Goal: Information Seeking & Learning: Learn about a topic

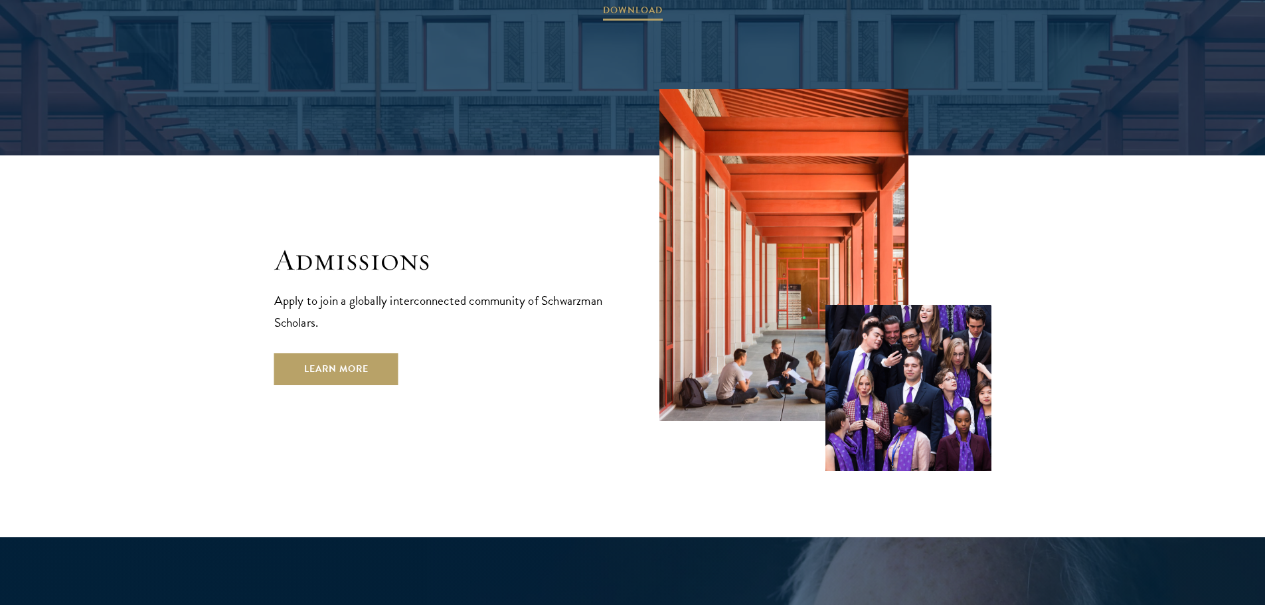
scroll to position [2192, 0]
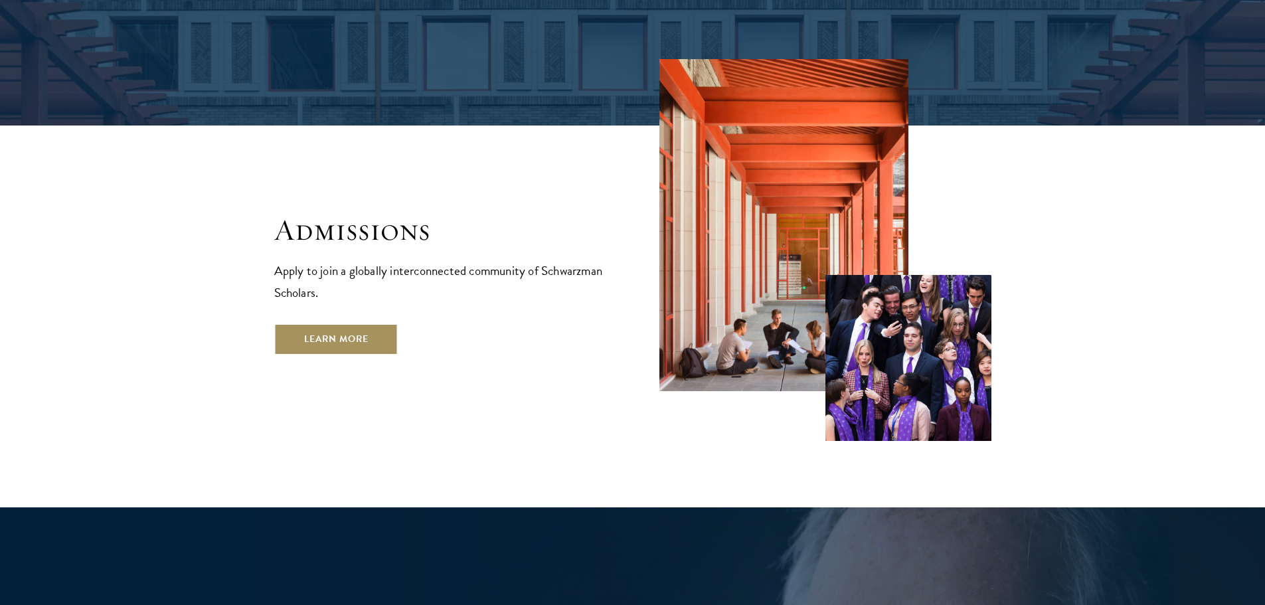
click at [352, 323] on link "Learn More" at bounding box center [336, 339] width 124 height 32
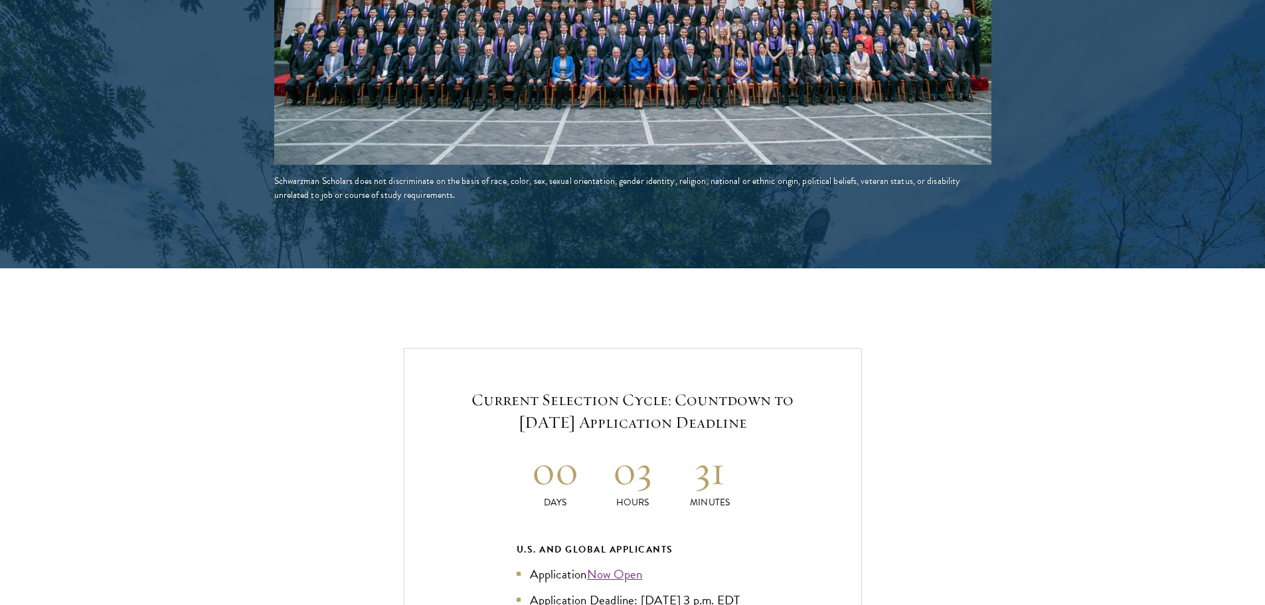
scroll to position [2723, 0]
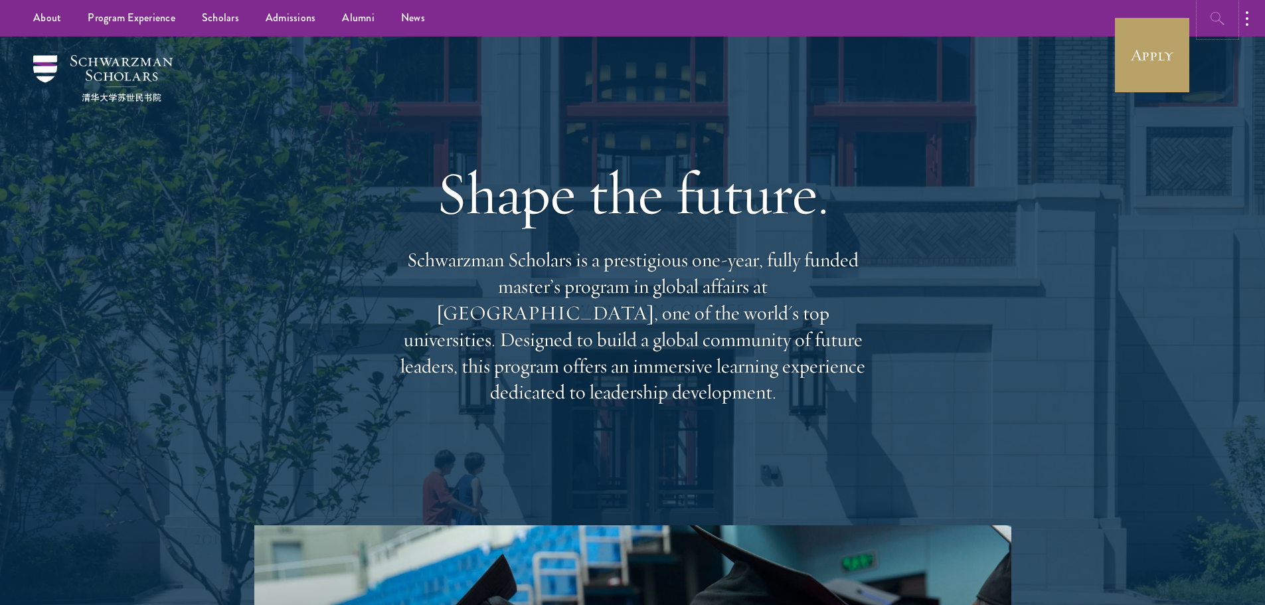
click at [1211, 11] on icon "button" at bounding box center [1218, 19] width 16 height 16
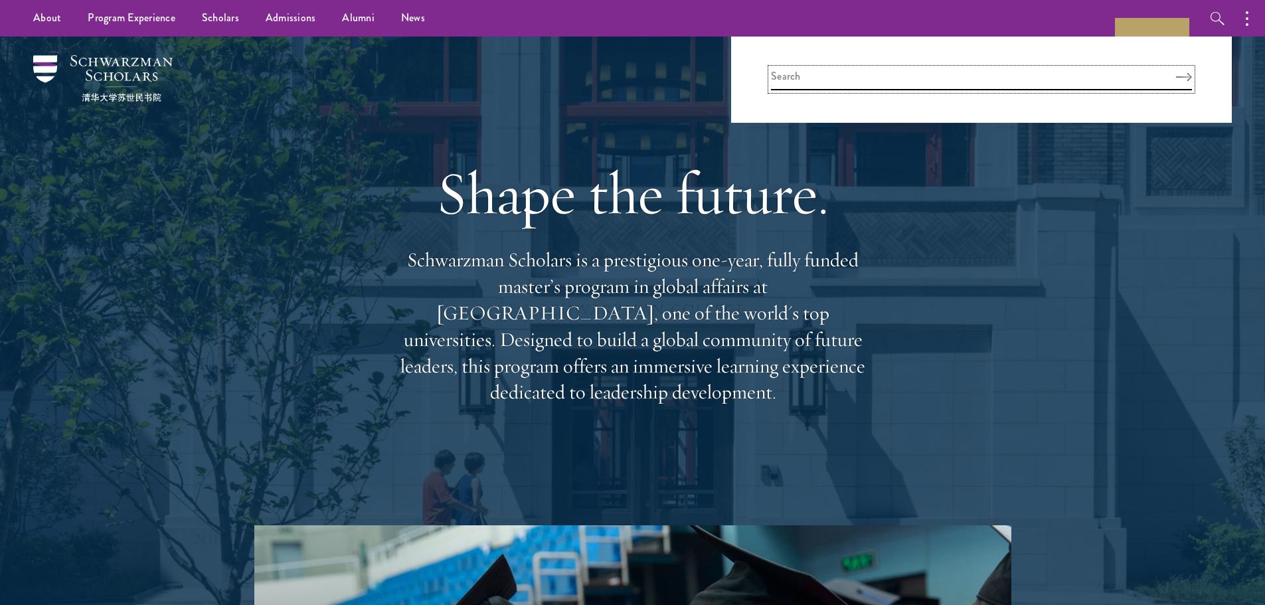
click at [887, 70] on input "search" at bounding box center [981, 79] width 421 height 22
type input "recommendation"
click at [1176, 72] on button "Search" at bounding box center [1184, 76] width 16 height 9
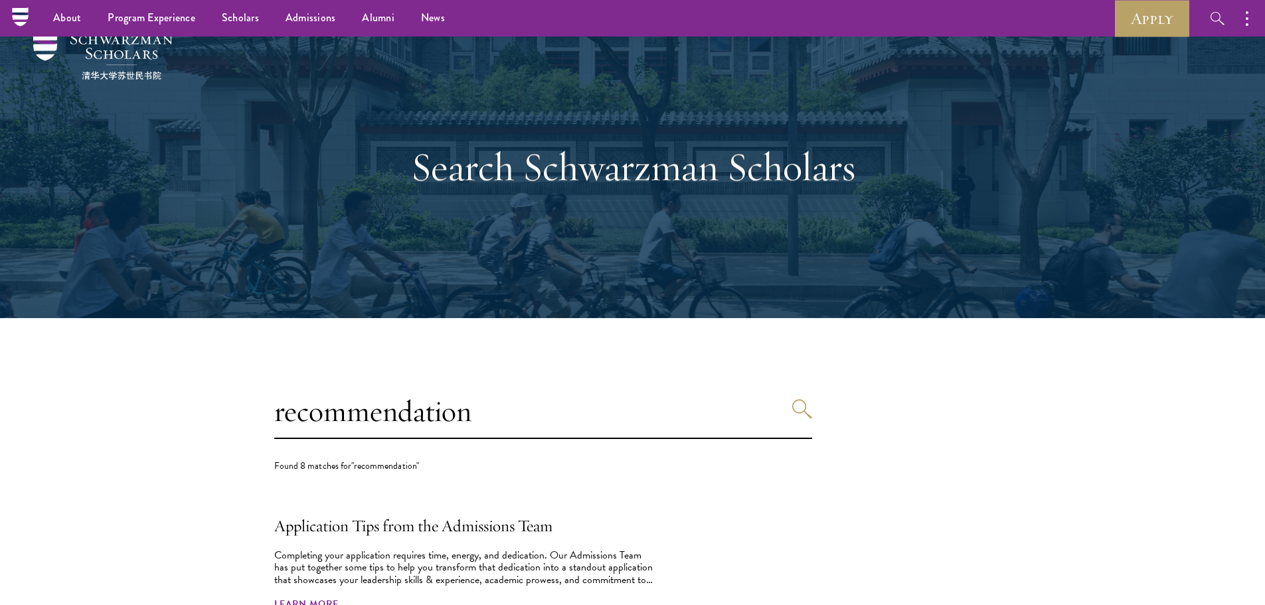
scroll to position [16, 0]
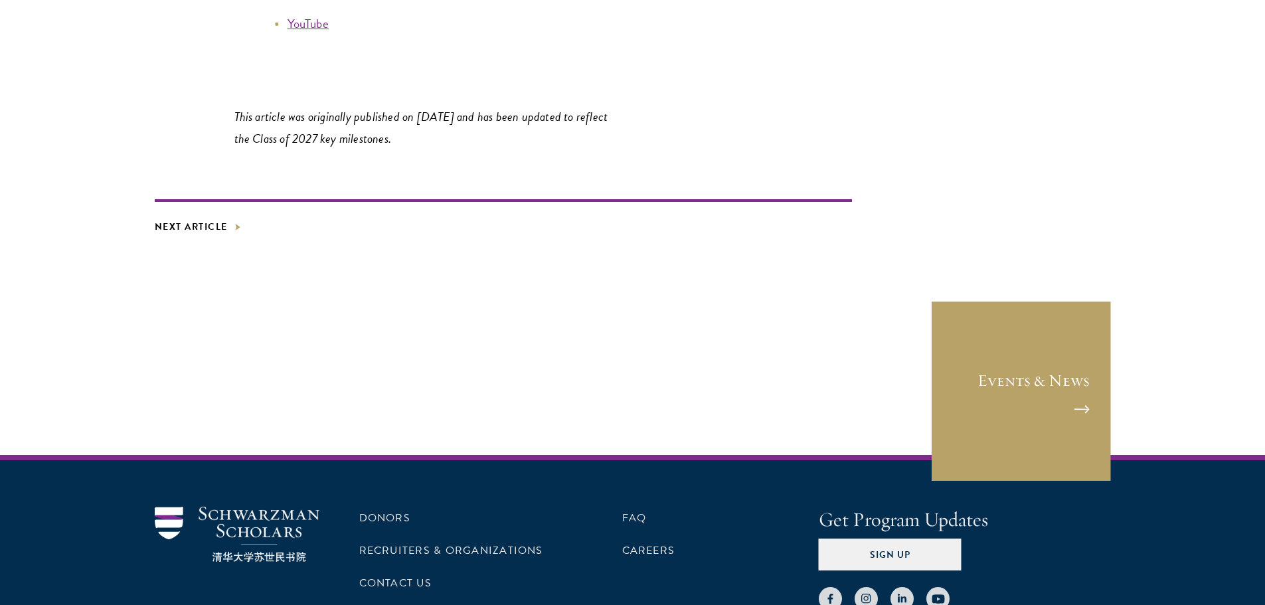
scroll to position [7637, 0]
